Goal: Check status: Check status

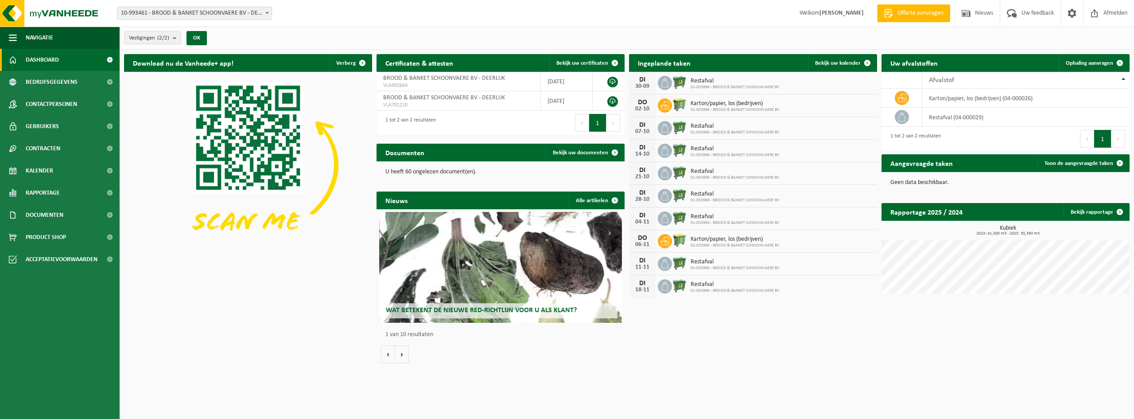
click at [491, 313] on span "Wat betekent de nieuwe RED-richtlijn voor u als klant?" at bounding box center [481, 310] width 191 height 7
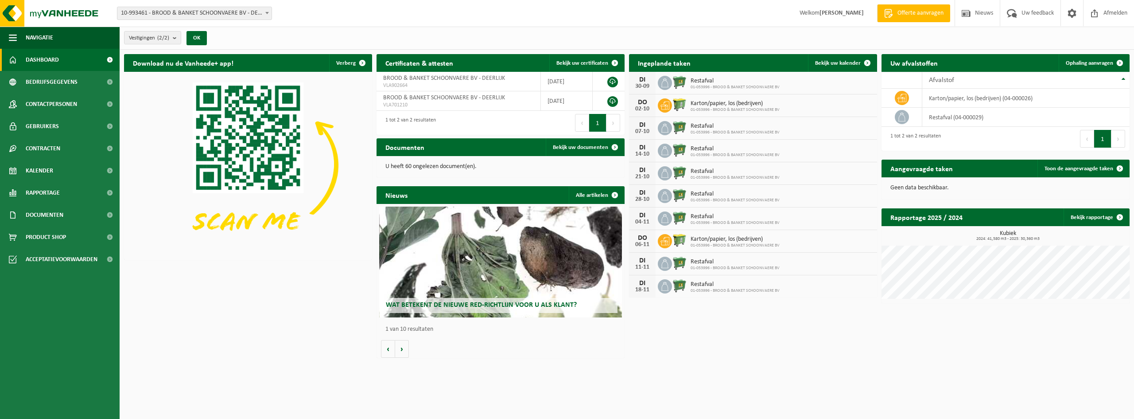
click at [700, 83] on span "Restafval" at bounding box center [735, 81] width 89 height 7
click at [268, 14] on span at bounding box center [267, 13] width 9 height 12
click at [1093, 221] on link "Bekijk rapportage" at bounding box center [1096, 217] width 65 height 18
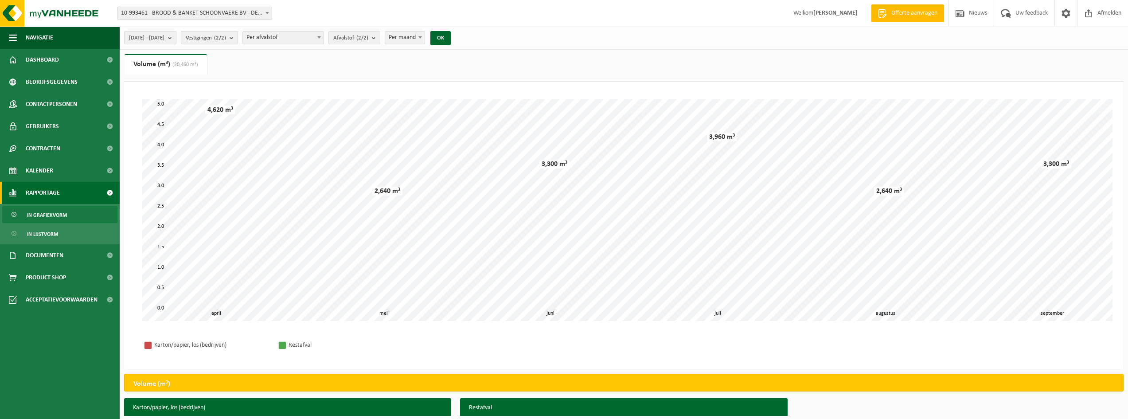
click at [237, 35] on b "submit" at bounding box center [233, 37] width 8 height 12
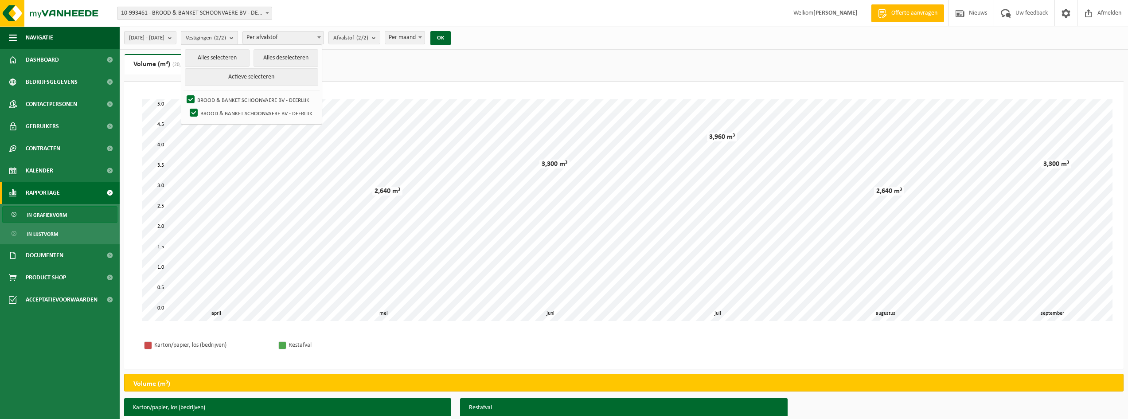
click at [237, 35] on b "submit" at bounding box center [233, 37] width 8 height 13
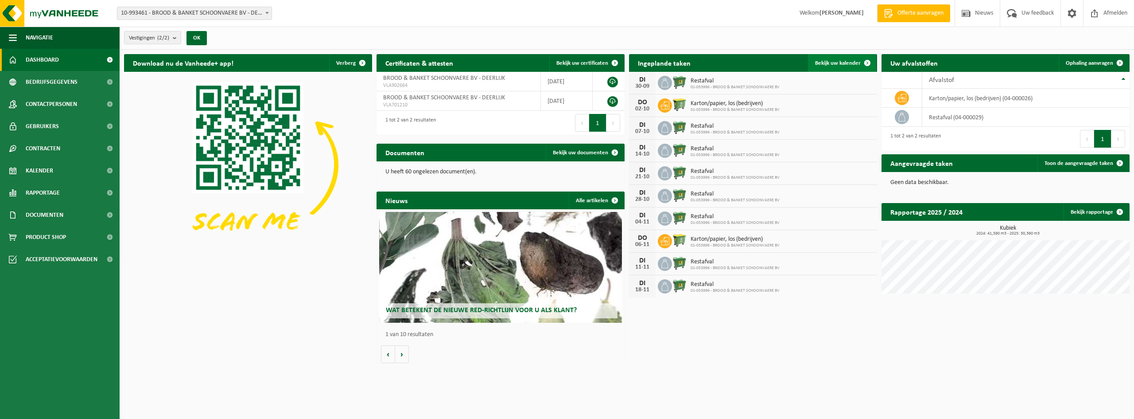
click at [867, 63] on span at bounding box center [868, 63] width 18 height 18
